Goal: Task Accomplishment & Management: Use online tool/utility

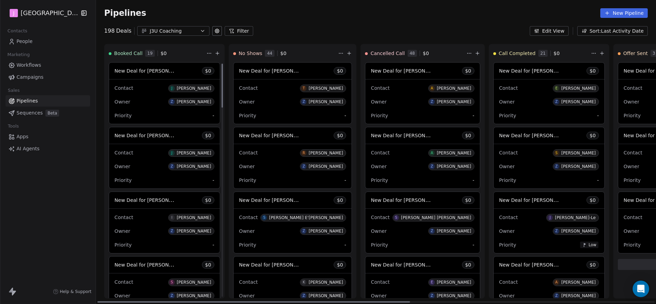
click at [152, 133] on span "New Deal for [PERSON_NAME]" at bounding box center [151, 135] width 73 height 7
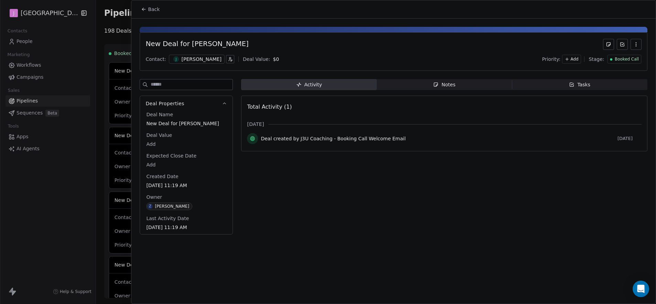
click at [617, 59] on span "Booked Call" at bounding box center [627, 59] width 24 height 6
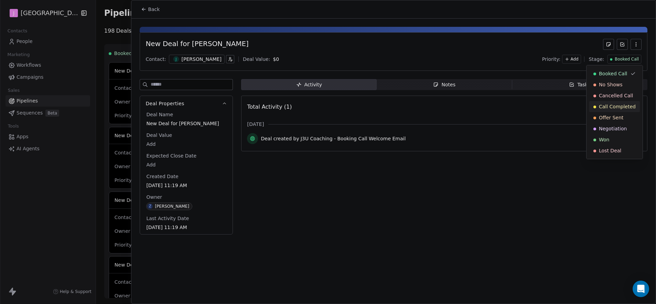
click at [615, 103] on span "Call Completed" at bounding box center [617, 106] width 37 height 7
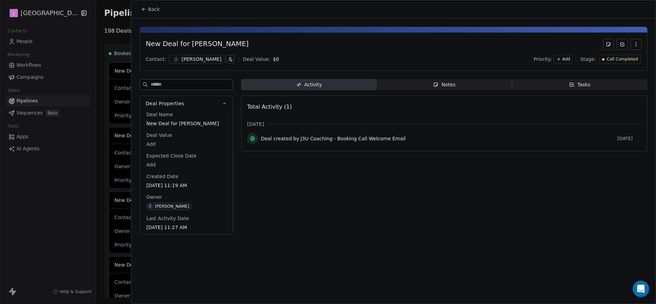
click at [159, 8] on button "Back" at bounding box center [150, 9] width 27 height 12
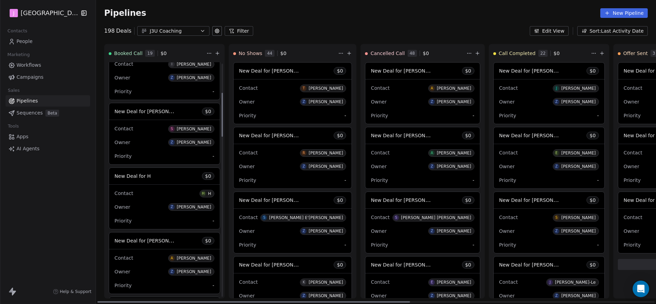
scroll to position [164, 0]
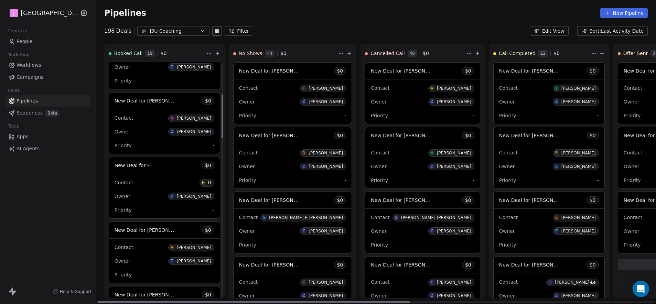
click at [140, 165] on span "New Deal for H" at bounding box center [133, 166] width 36 height 6
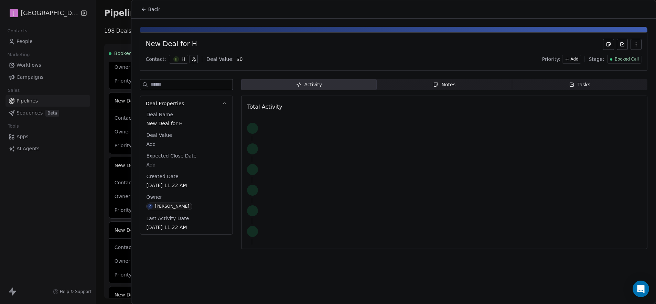
click at [615, 59] on div "Booked Call" at bounding box center [624, 59] width 29 height 6
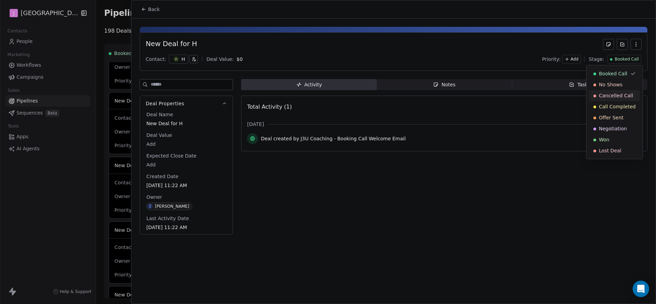
click at [613, 95] on span "Cancelled Call" at bounding box center [616, 95] width 34 height 7
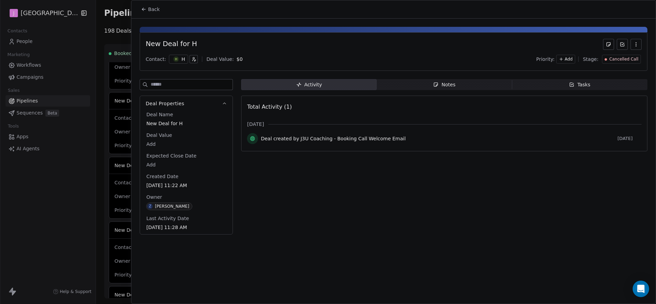
click at [148, 13] on button "Back" at bounding box center [150, 9] width 27 height 12
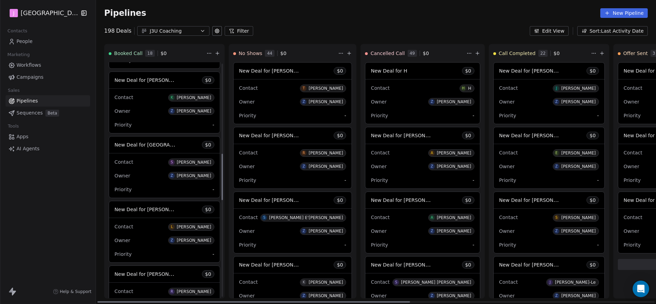
scroll to position [476, 0]
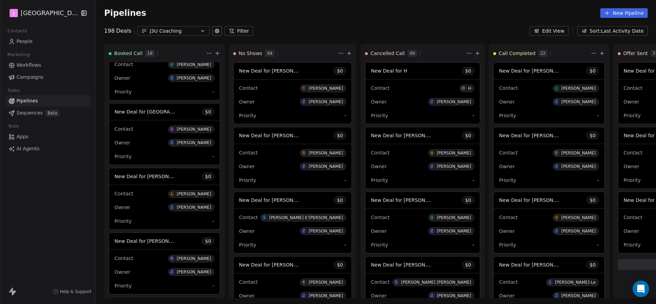
click at [364, 41] on div "Pipelines New Pipeline 198 Deals J3U Coaching Filter Edit View Sort: Last Activ…" at bounding box center [376, 152] width 560 height 304
